Goal: Task Accomplishment & Management: Use online tool/utility

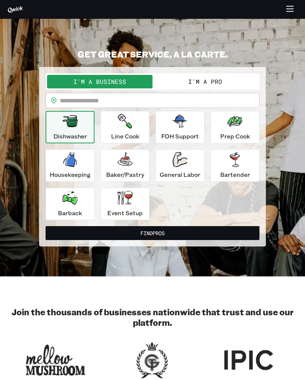
click at [191, 85] on button "I'm a Pro" at bounding box center [205, 82] width 105 height 14
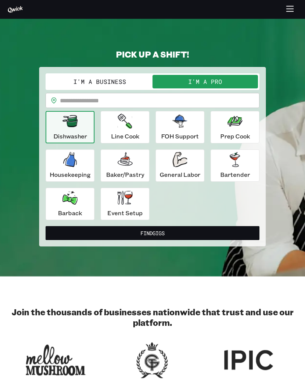
click at [122, 167] on div "Baker/Pastry" at bounding box center [125, 165] width 38 height 27
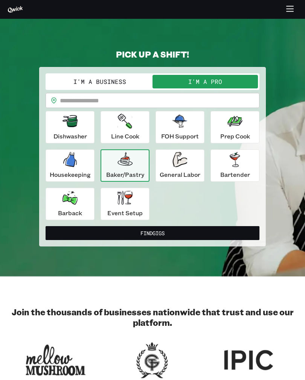
click at [122, 237] on button "Find Gigs" at bounding box center [153, 233] width 214 height 14
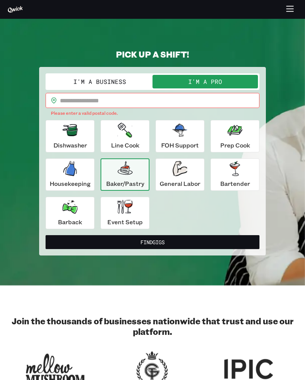
click at [75, 106] on input "text" at bounding box center [160, 100] width 200 height 15
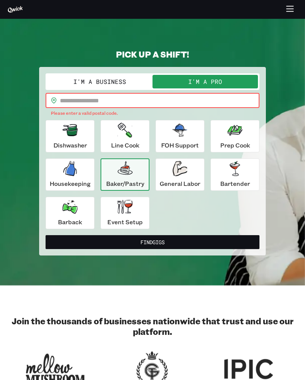
click at [75, 106] on input "text" at bounding box center [160, 100] width 200 height 15
type input "*****"
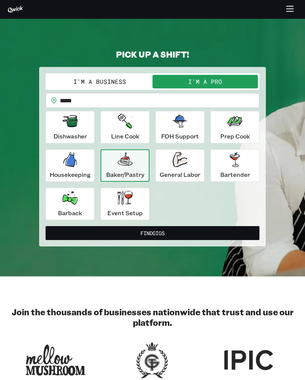
click at [150, 236] on button "Find Gigs" at bounding box center [153, 233] width 214 height 14
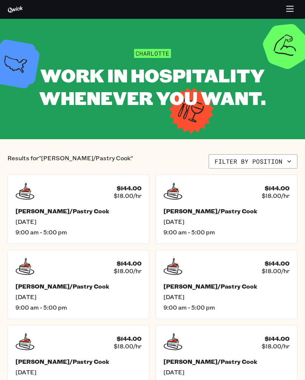
click at [224, 165] on button "Filter by position" at bounding box center [253, 161] width 89 height 14
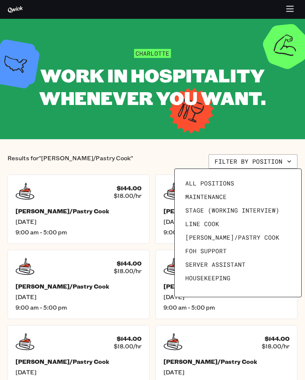
click at [189, 185] on span "All Positions" at bounding box center [209, 184] width 49 height 8
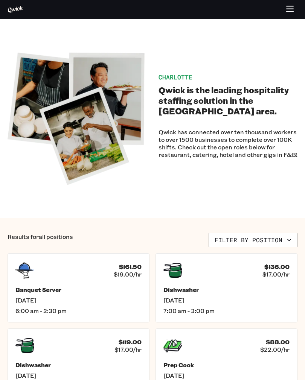
click at [233, 244] on button "Filter by position" at bounding box center [253, 240] width 89 height 14
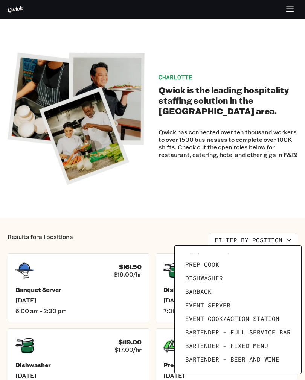
scroll to position [104, 0]
click at [192, 268] on span "Prep Cook" at bounding box center [202, 265] width 34 height 8
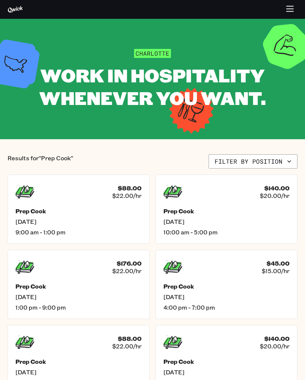
click at [185, 213] on h5 "Prep Cook" at bounding box center [226, 212] width 126 height 8
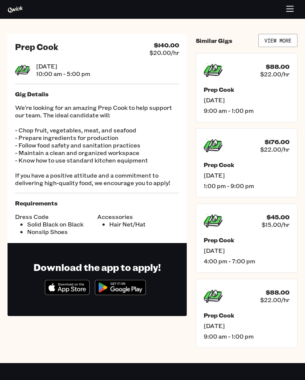
click at [248, 321] on div "Prep Cook Thu, Sep 18 9:00 am - 1:00 pm" at bounding box center [247, 326] width 86 height 29
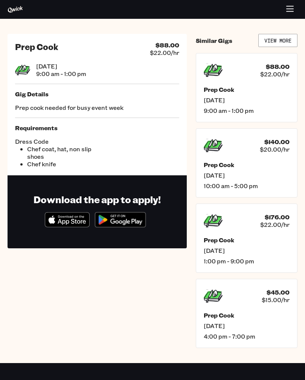
click at [275, 39] on link "View More" at bounding box center [277, 40] width 39 height 13
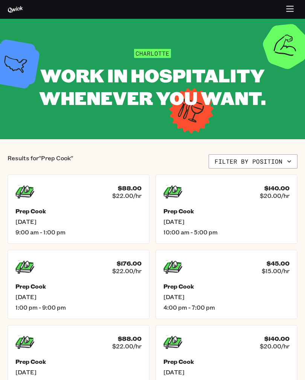
click at [226, 161] on button "Filter by position" at bounding box center [253, 161] width 89 height 14
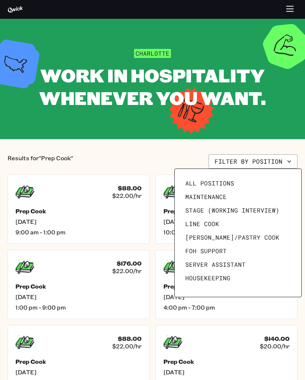
click at [203, 177] on link "All Positions" at bounding box center [237, 184] width 111 height 14
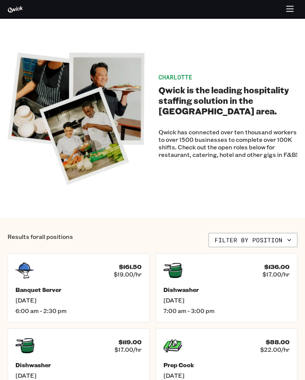
click at [235, 241] on button "Filter by position" at bounding box center [253, 240] width 89 height 14
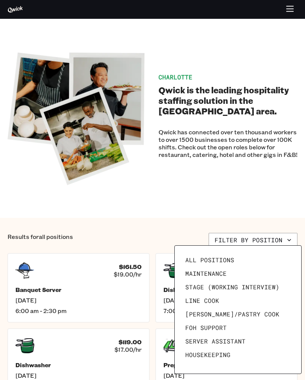
click at [192, 299] on span "Line Cook" at bounding box center [202, 301] width 34 height 8
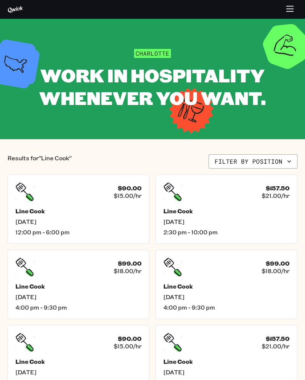
click at [222, 160] on button "Filter by position" at bounding box center [253, 161] width 89 height 14
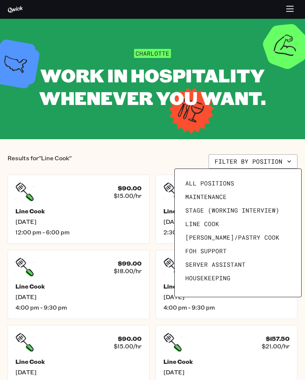
click at [195, 184] on span "All Positions" at bounding box center [209, 184] width 49 height 8
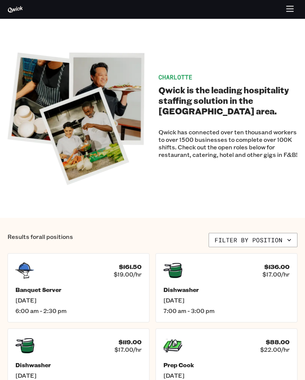
click at [225, 241] on button "Filter by position" at bounding box center [253, 240] width 89 height 14
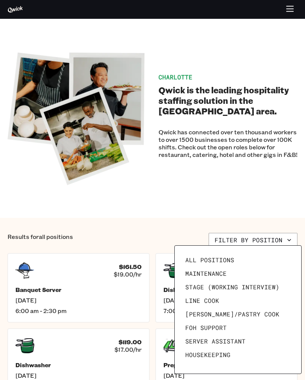
click at [153, 216] on div at bounding box center [152, 190] width 305 height 380
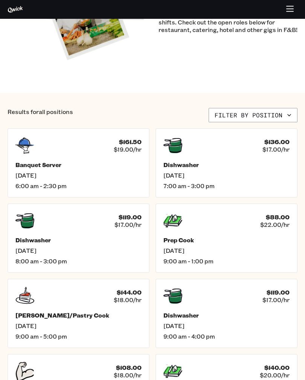
scroll to position [127, 0]
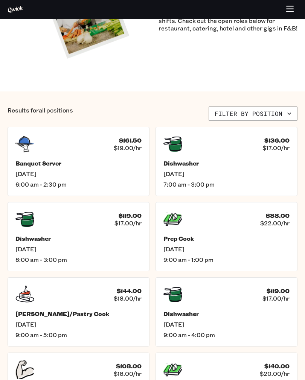
click at [194, 238] on h5 "Prep Cook" at bounding box center [226, 239] width 126 height 8
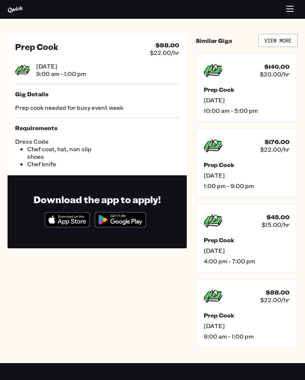
click at [35, 111] on p "Prep cook needed for busy event week" at bounding box center [97, 108] width 164 height 8
click at [24, 54] on div "Prep Cook" at bounding box center [36, 48] width 43 height 15
click at [69, 226] on icon "Download on the App Store" at bounding box center [67, 220] width 44 height 14
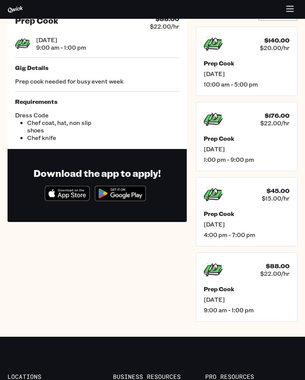
click at [68, 201] on link "Download_on_the_App_Store_Badge_US-UK_RGB_blk_4SVG_092917" at bounding box center [67, 199] width 45 height 8
